Goal: Navigation & Orientation: Find specific page/section

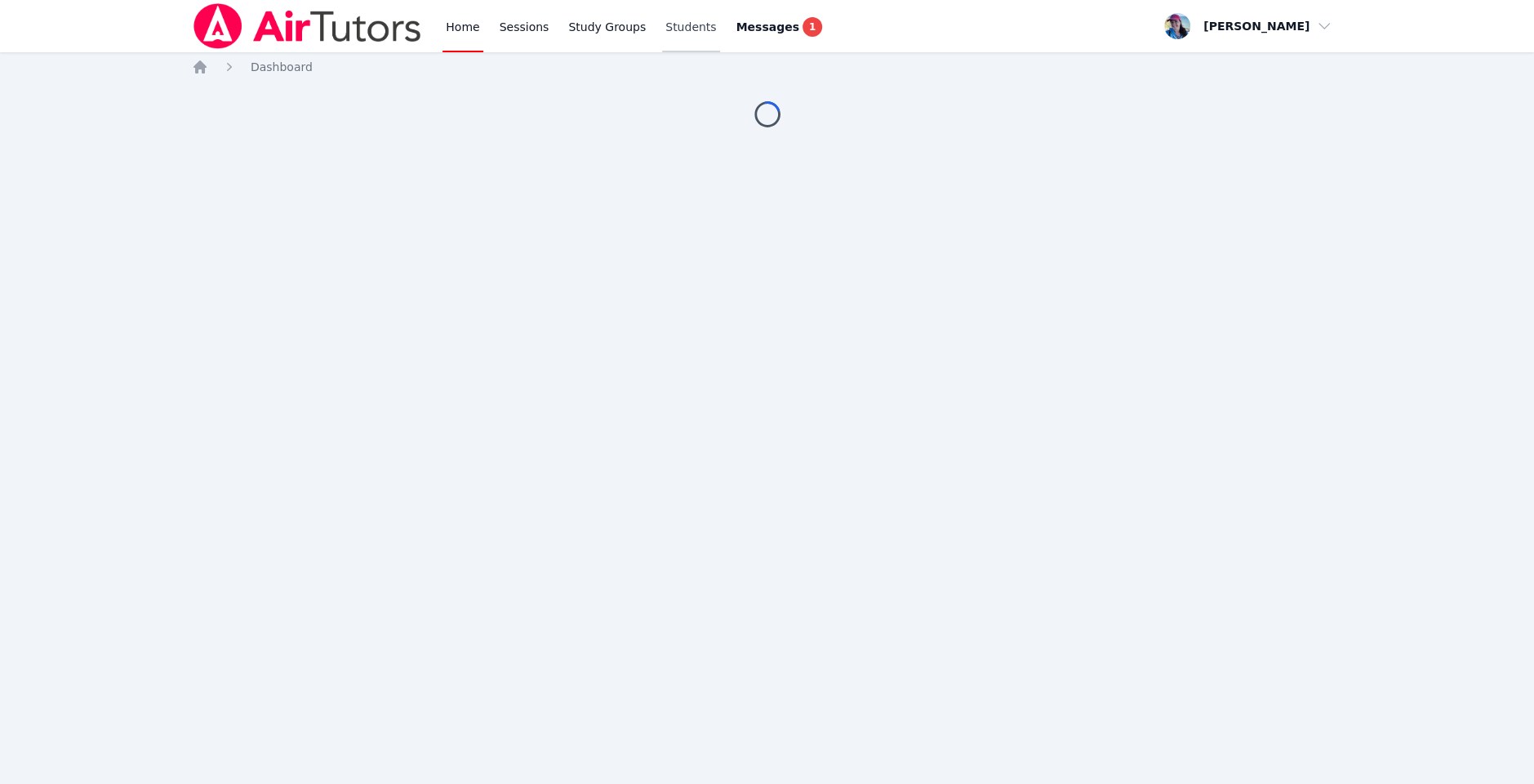
click at [684, 31] on link "Students" at bounding box center [691, 26] width 57 height 52
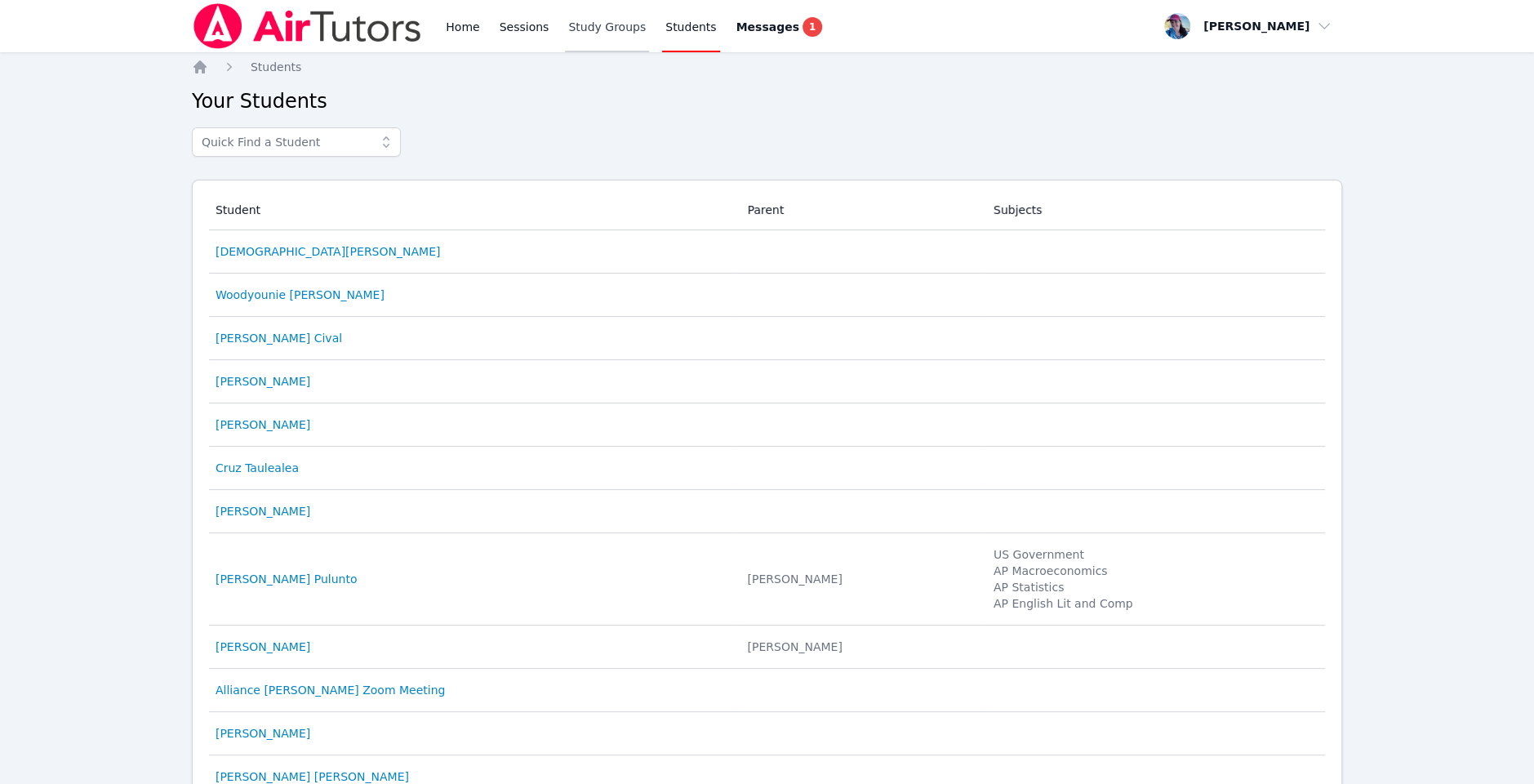
click at [607, 26] on link "Study Groups" at bounding box center [608, 26] width 84 height 52
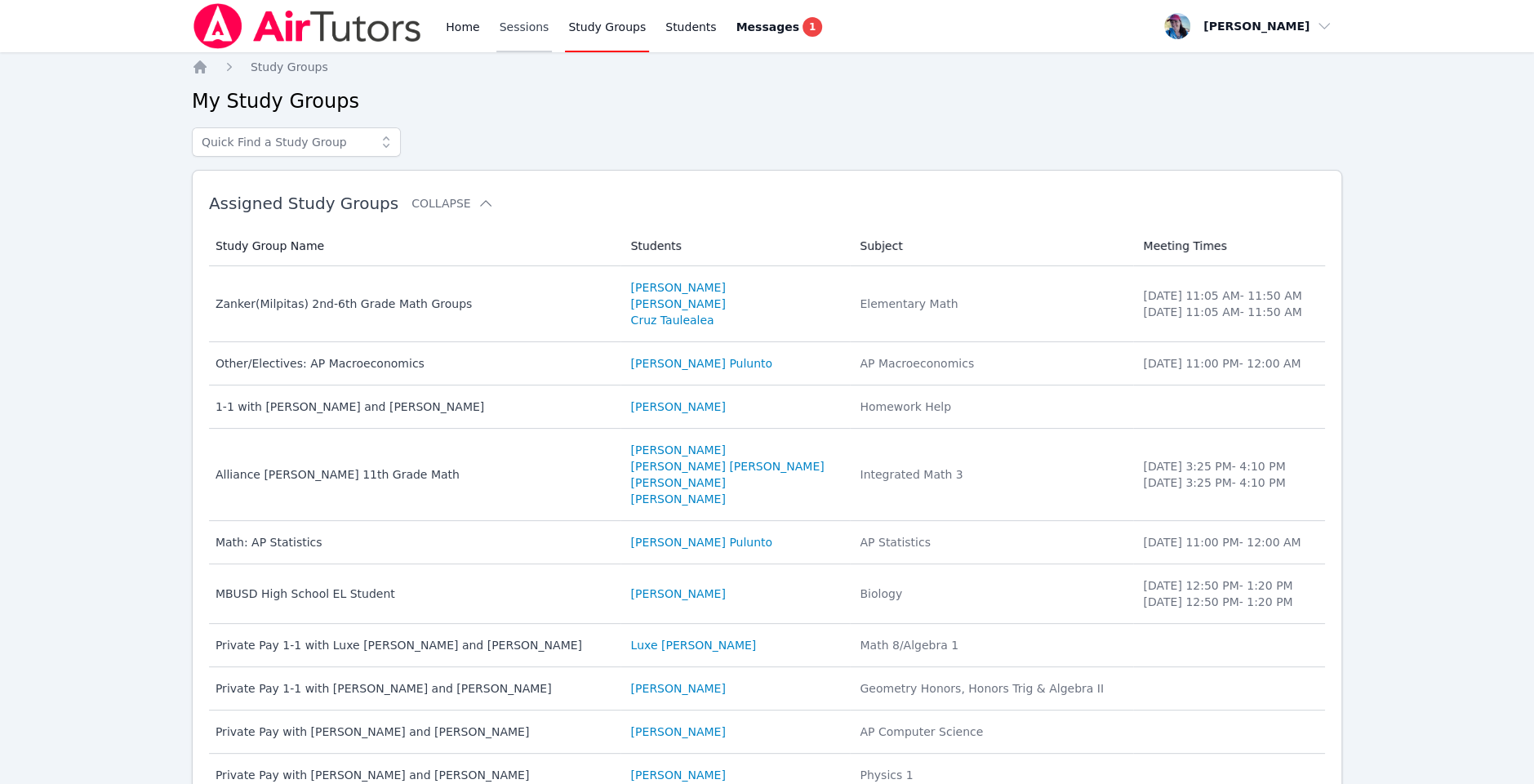
click at [539, 22] on link "Sessions" at bounding box center [524, 26] width 56 height 52
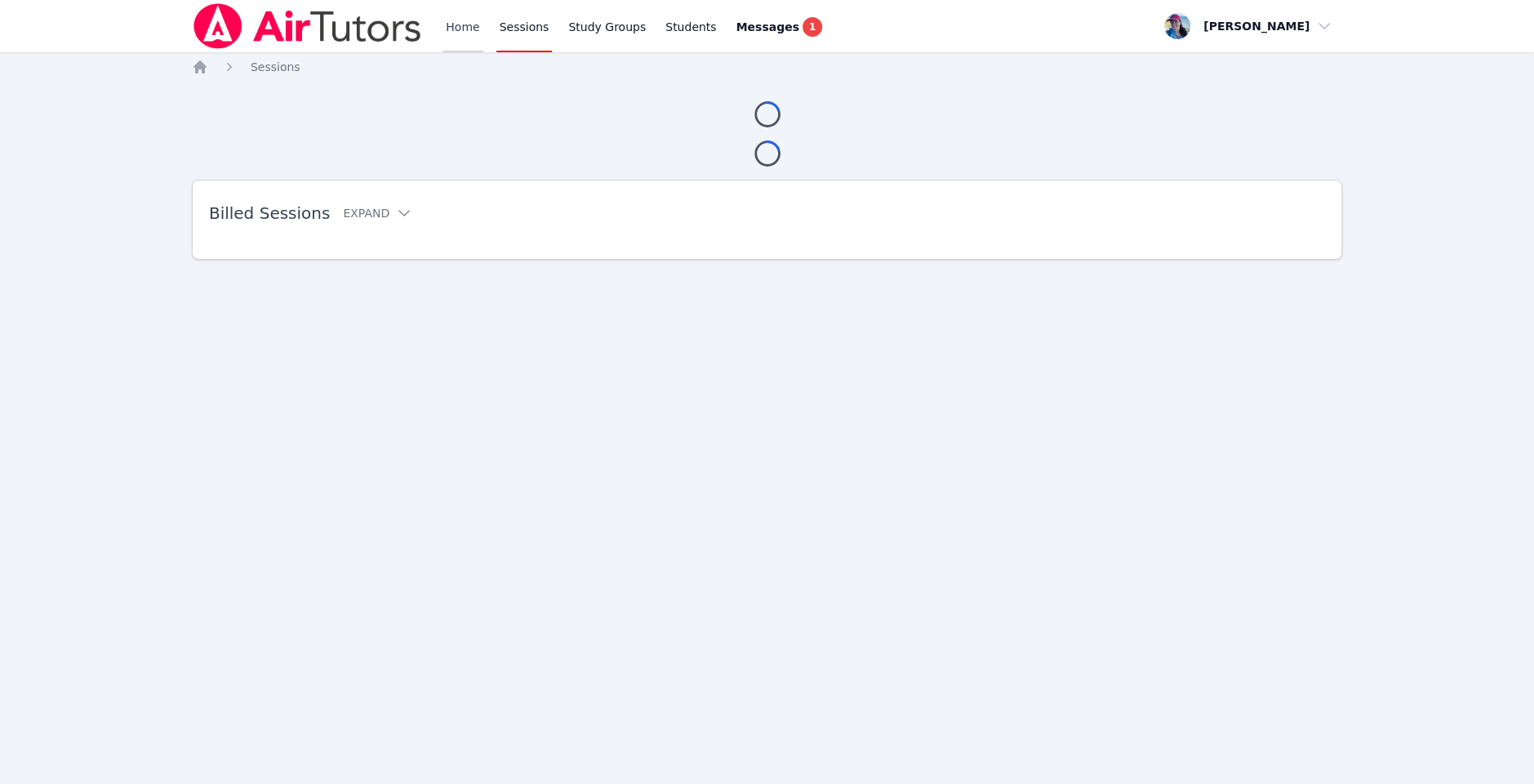
click at [459, 24] on link "Home" at bounding box center [462, 26] width 40 height 52
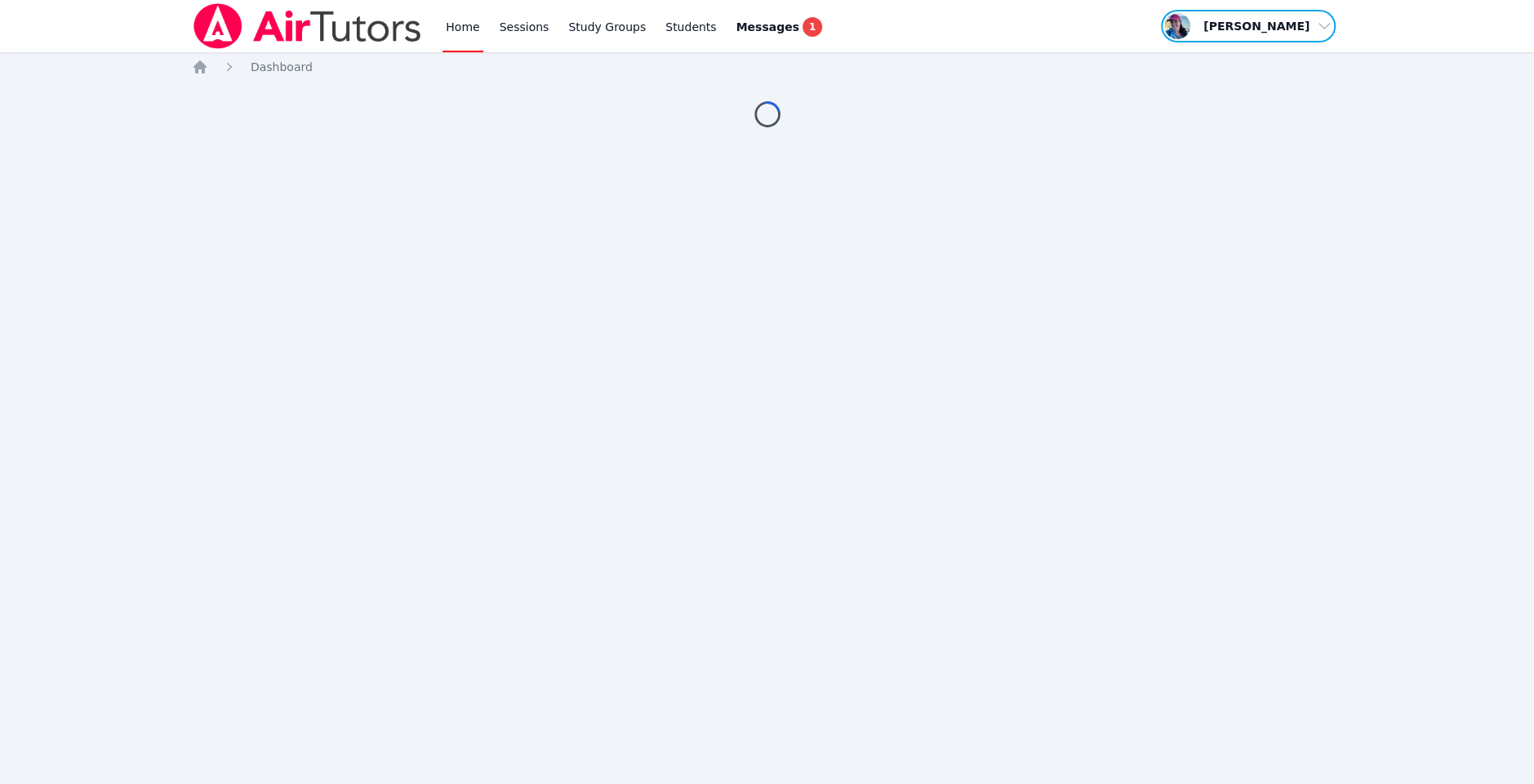
click at [1270, 37] on span "button" at bounding box center [1248, 26] width 178 height 36
click at [781, 15] on link "Messages 1" at bounding box center [780, 26] width 93 height 52
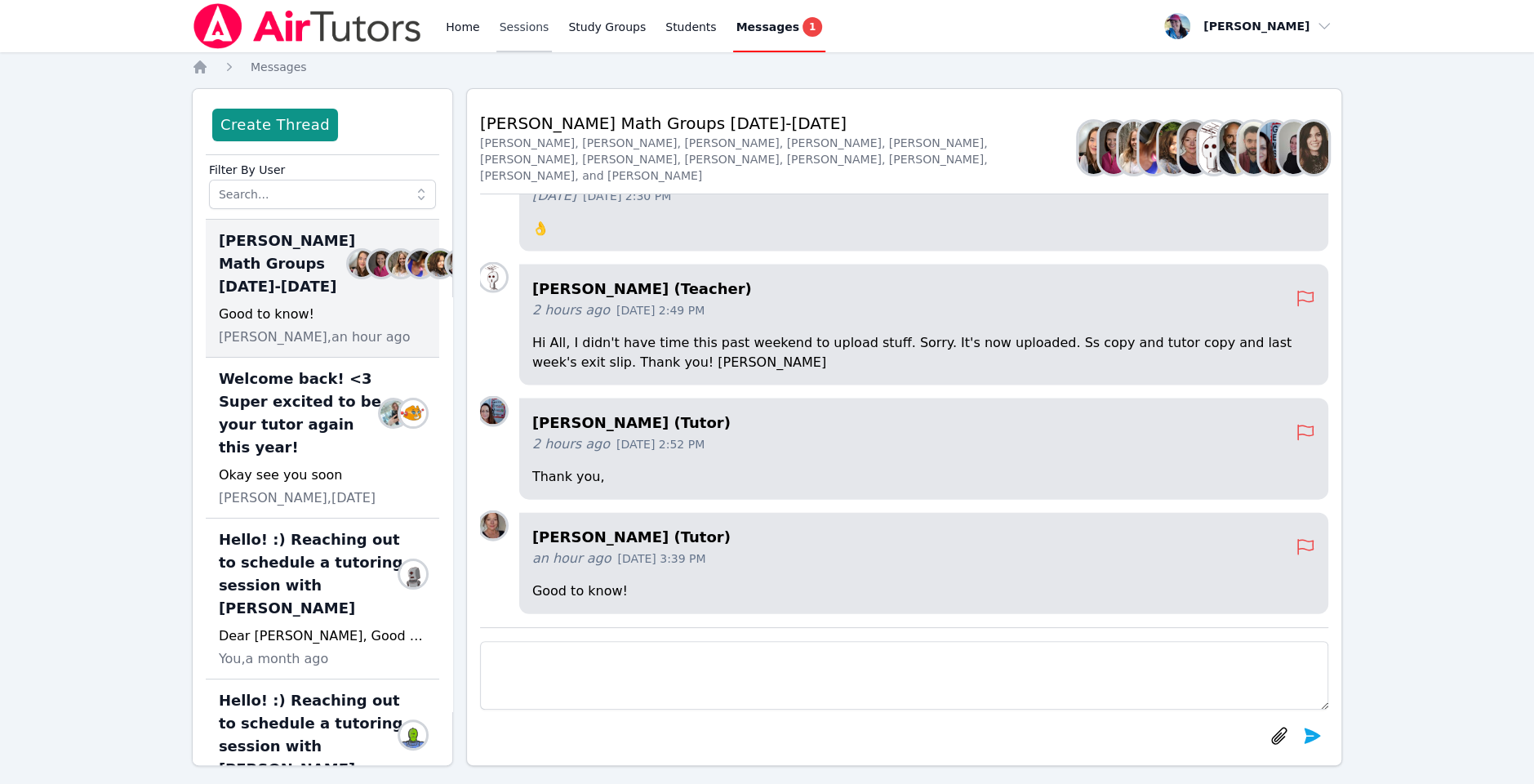
click at [532, 24] on link "Sessions" at bounding box center [524, 26] width 56 height 52
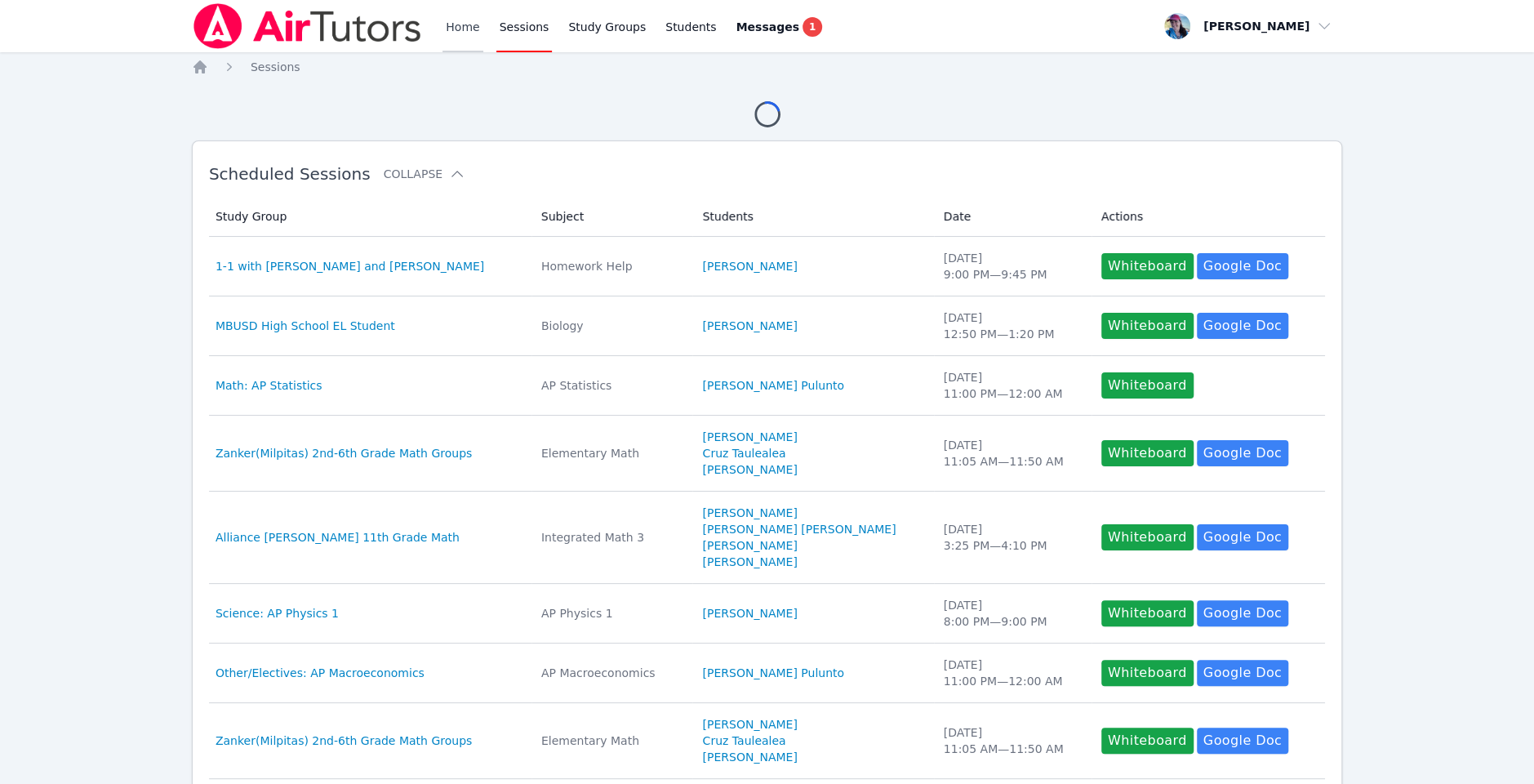
click at [461, 37] on link "Home" at bounding box center [462, 26] width 40 height 52
